Goal: Information Seeking & Learning: Learn about a topic

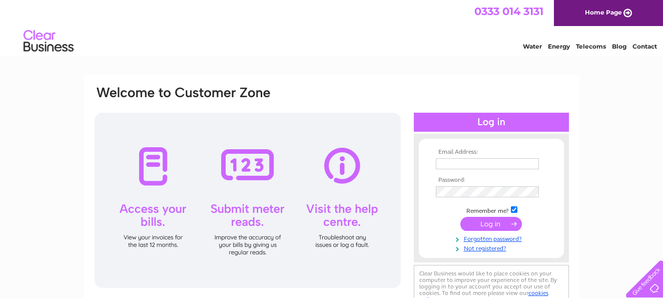
type input "premises.wbc@gmail.com"
click at [490, 224] on input "submit" at bounding box center [492, 224] width 62 height 14
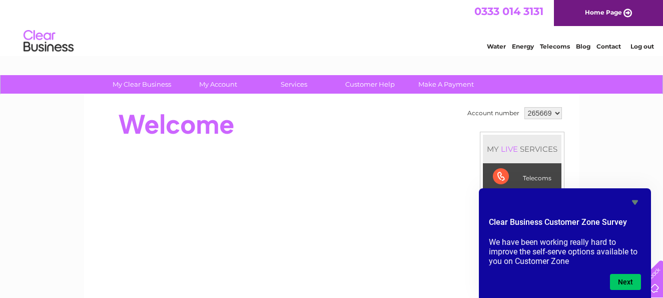
click at [462, 262] on div "Account number 265669 MY LIVE SERVICES Telecoms Broadband Mobile Water Electric…" at bounding box center [332, 251] width 477 height 292
click at [461, 262] on div "Account number 265669 MY LIVE SERVICES Telecoms Broadband Mobile Water Electric…" at bounding box center [332, 251] width 477 height 292
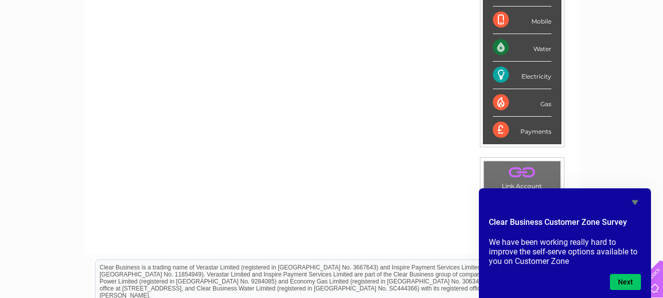
scroll to position [207, 0]
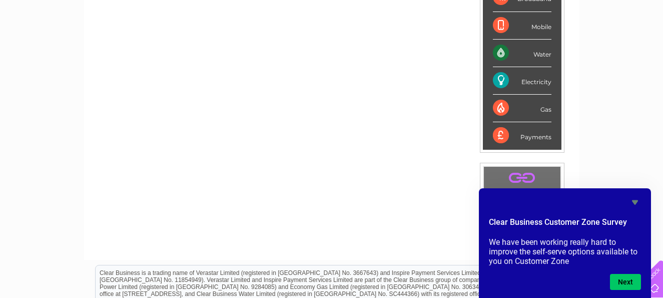
click at [541, 57] on div "Water" at bounding box center [522, 54] width 59 height 28
click at [632, 281] on button "Next" at bounding box center [625, 282] width 31 height 16
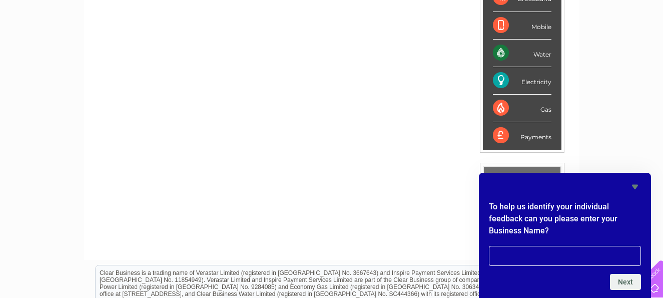
click at [638, 160] on div "My Clear Business Login Details My Details My Preferences Link Account My Accou…" at bounding box center [331, 149] width 663 height 563
drag, startPoint x: 646, startPoint y: 164, endPoint x: 655, endPoint y: 177, distance: 15.1
click at [655, 177] on div "My Clear Business Login Details My Details My Preferences Link Account My Accou…" at bounding box center [331, 149] width 663 height 563
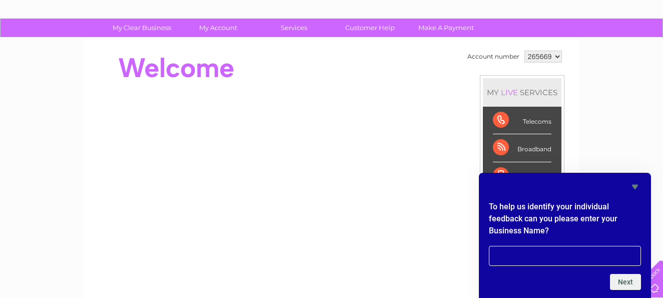
scroll to position [53, 0]
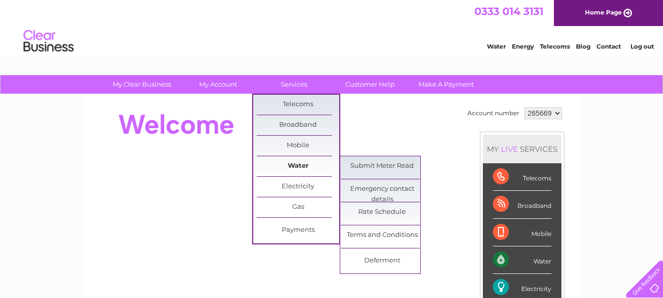
click at [300, 165] on link "Water" at bounding box center [298, 166] width 83 height 20
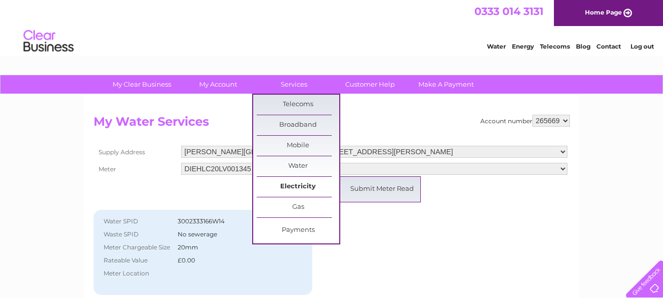
click at [290, 181] on link "Electricity" at bounding box center [298, 187] width 83 height 20
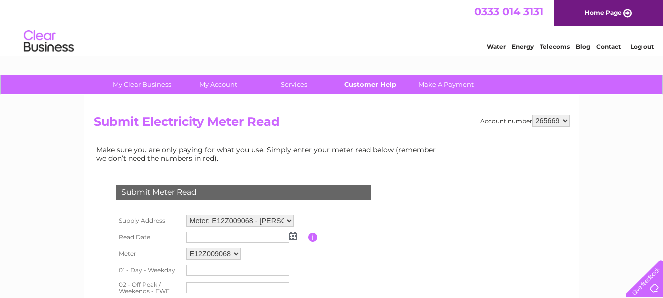
click at [367, 85] on link "Customer Help" at bounding box center [370, 84] width 83 height 19
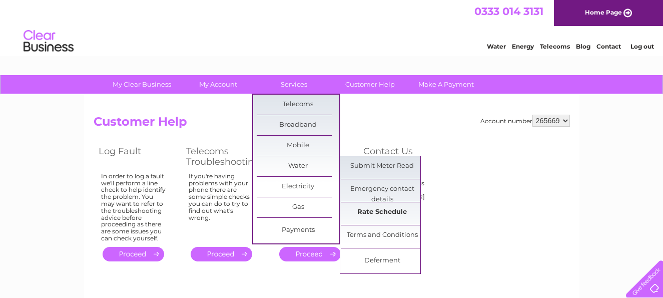
click at [359, 212] on link "Rate Schedule" at bounding box center [382, 212] width 83 height 20
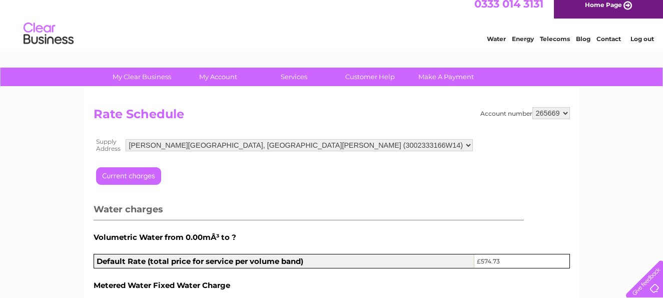
scroll to position [6, 0]
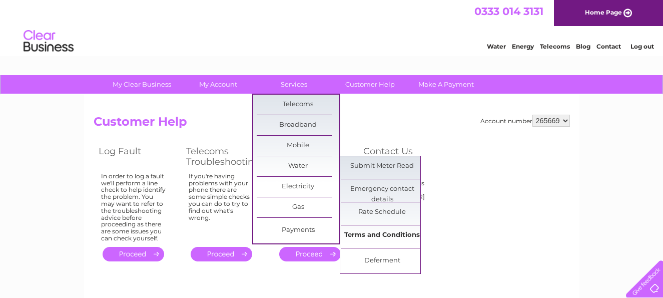
click at [349, 235] on link "Terms and Conditions" at bounding box center [382, 235] width 83 height 20
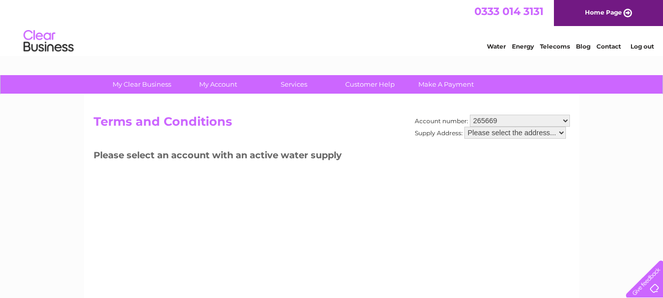
click at [561, 133] on select "Please select the address..." at bounding box center [516, 133] width 102 height 12
click at [361, 170] on div "Account number: 265669 Supply Address: Please select the address... Terms and C…" at bounding box center [332, 235] width 496 height 280
click at [561, 133] on select "Please select the address..." at bounding box center [516, 133] width 102 height 12
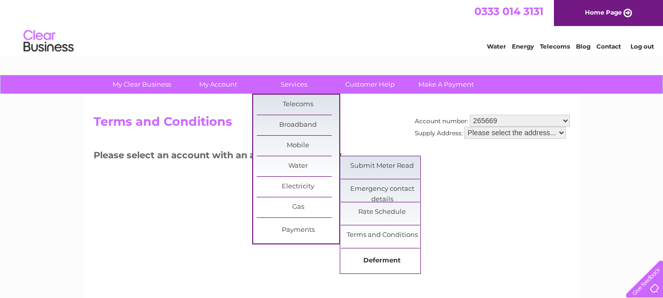
click at [374, 258] on link "Deferment" at bounding box center [382, 261] width 83 height 20
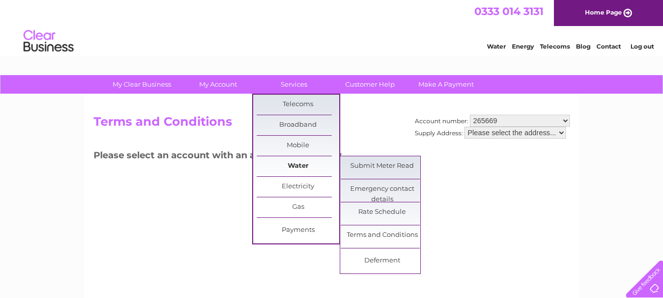
click at [300, 164] on link "Water" at bounding box center [298, 166] width 83 height 20
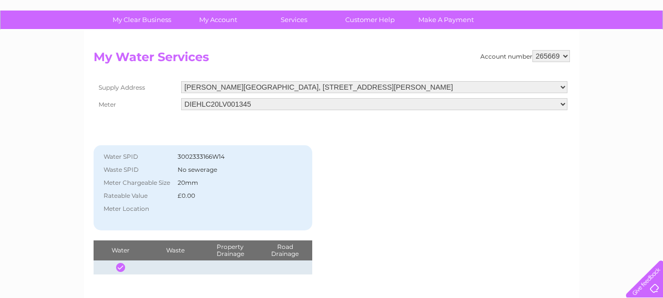
scroll to position [64, 0]
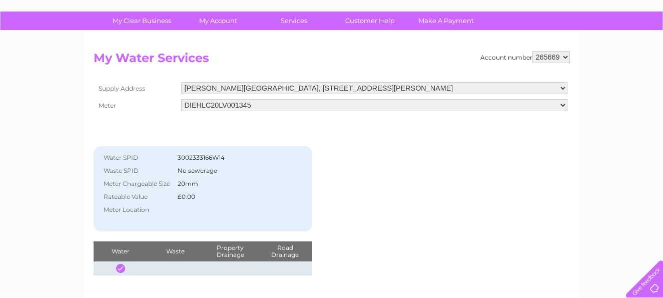
click at [564, 105] on select "DIEHLC20LV001345" at bounding box center [374, 105] width 387 height 12
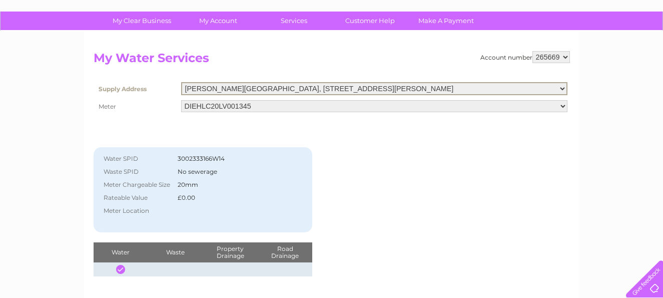
click at [561, 86] on select "Wigton Bowling Club, West Road, Wigton, Cumbria, CA7 9RG" at bounding box center [374, 88] width 387 height 13
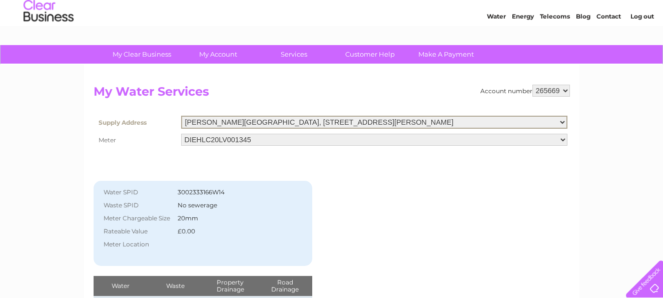
scroll to position [0, 0]
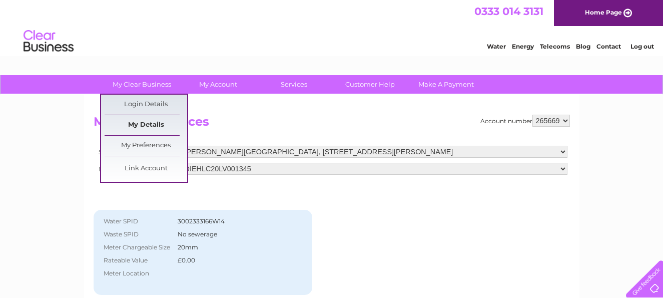
click at [157, 122] on link "My Details" at bounding box center [146, 125] width 83 height 20
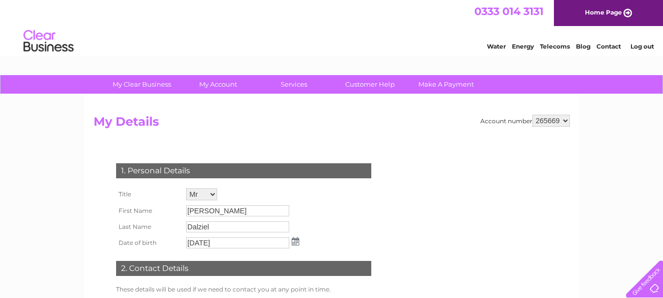
click at [498, 45] on link "Water" at bounding box center [496, 47] width 19 height 8
